Goal: Task Accomplishment & Management: Manage account settings

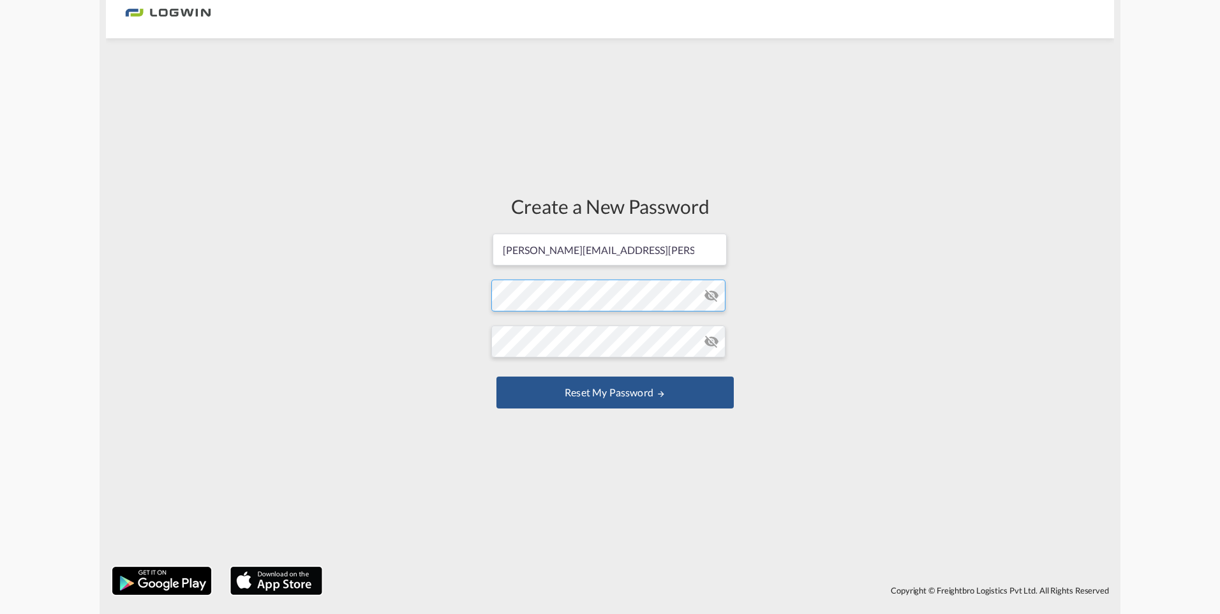
click at [600, 299] on form "[PERSON_NAME][EMAIL_ADDRESS][PERSON_NAME][DOMAIN_NAME] Password must contain th…" at bounding box center [609, 322] width 237 height 180
click at [549, 371] on form "[PERSON_NAME][EMAIL_ADDRESS][PERSON_NAME][DOMAIN_NAME] Password must contain th…" at bounding box center [609, 322] width 237 height 180
click at [617, 393] on button "Reset my password" at bounding box center [614, 392] width 237 height 32
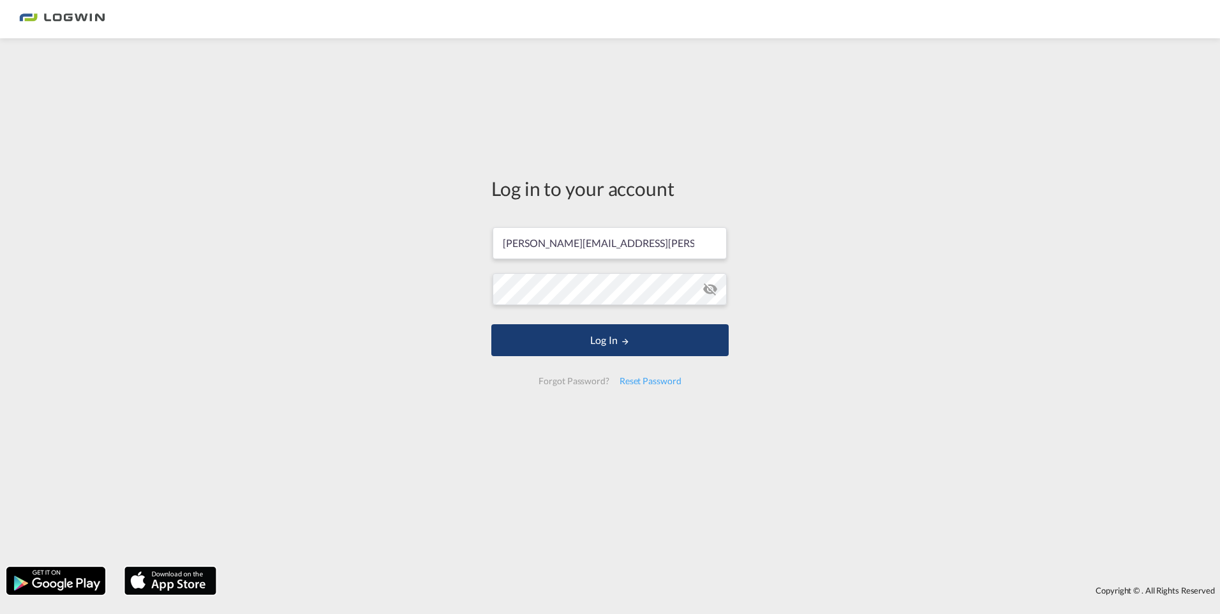
click at [602, 340] on button "Log In" at bounding box center [609, 340] width 237 height 32
